Goal: Transaction & Acquisition: Purchase product/service

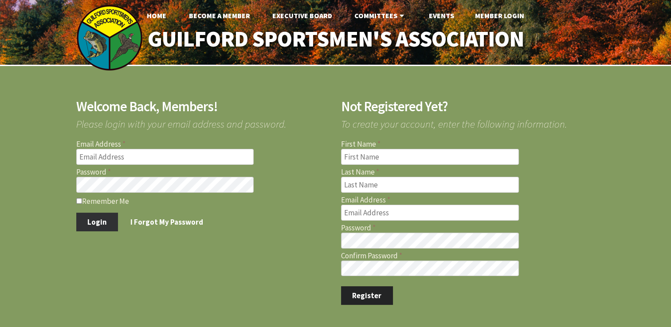
type input "tredoc911@gmail.com"
click at [86, 219] on button "Login" at bounding box center [97, 222] width 42 height 19
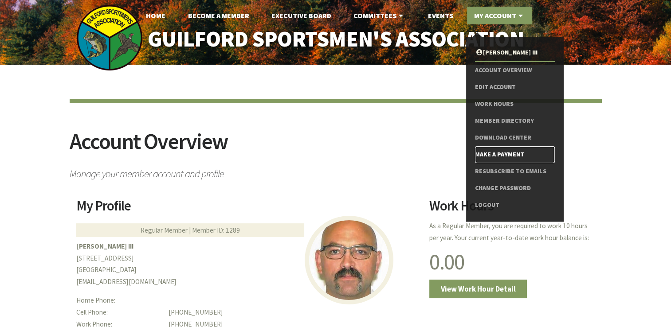
click at [496, 154] on link "Make a Payment" at bounding box center [514, 154] width 79 height 17
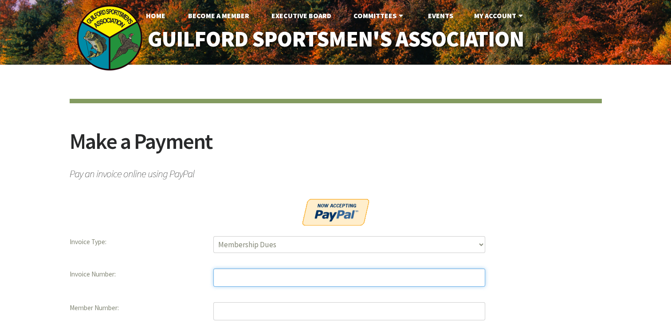
click at [245, 274] on input "text" at bounding box center [349, 278] width 272 height 18
type input "10744"
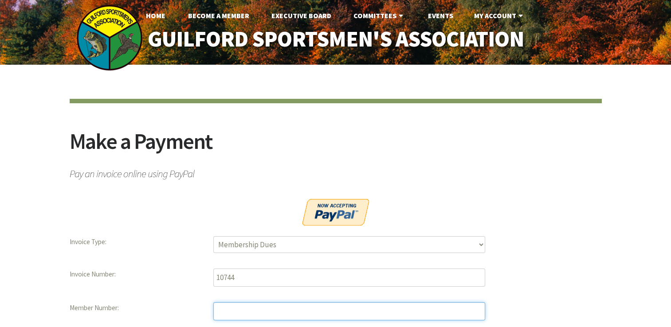
type input "1289"
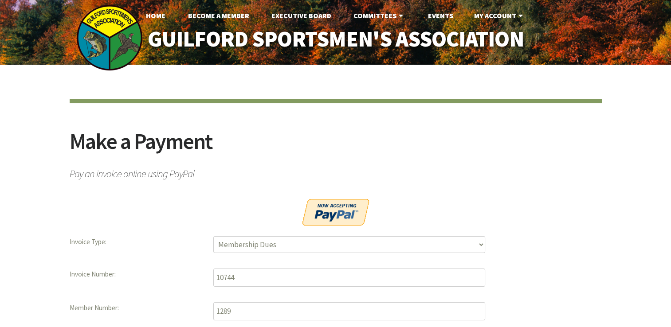
type input "612.50"
click at [592, 206] on p at bounding box center [336, 214] width 532 height 31
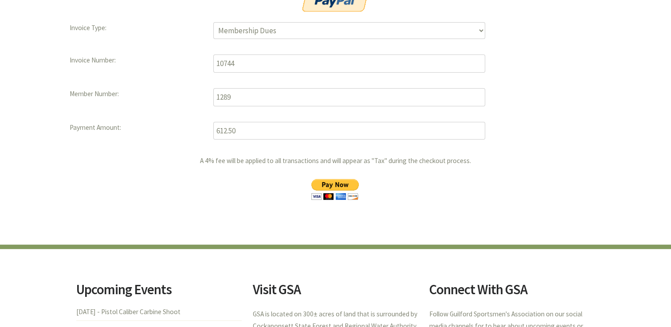
scroll to position [215, 0]
click at [335, 184] on input "image" at bounding box center [335, 189] width 64 height 21
